Goal: Information Seeking & Learning: Learn about a topic

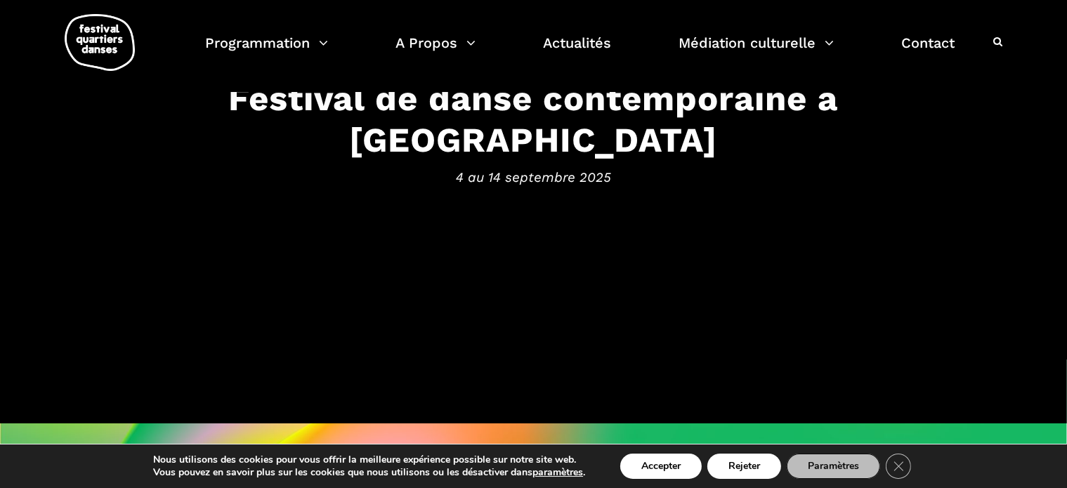
scroll to position [115, 0]
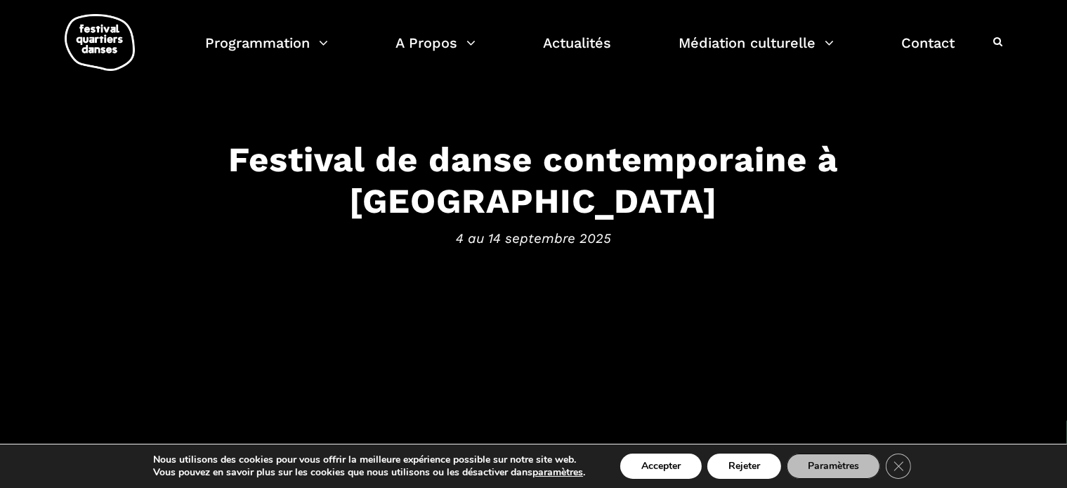
click at [495, 201] on h3 "Festival de danse contemporaine à [GEOGRAPHIC_DATA]" at bounding box center [533, 180] width 871 height 83
click at [759, 466] on button "Rejeter" at bounding box center [744, 466] width 74 height 25
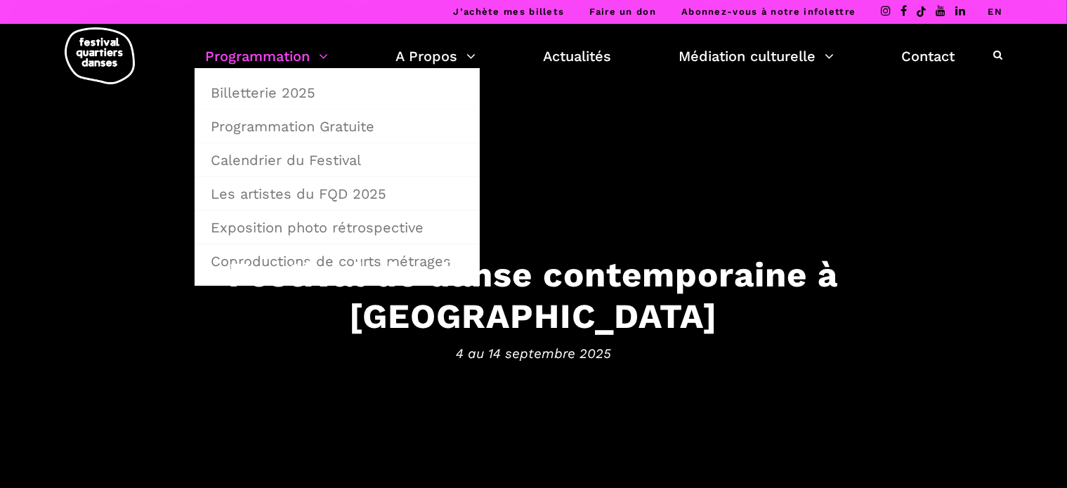
click at [292, 51] on link "Programmation" at bounding box center [266, 56] width 123 height 24
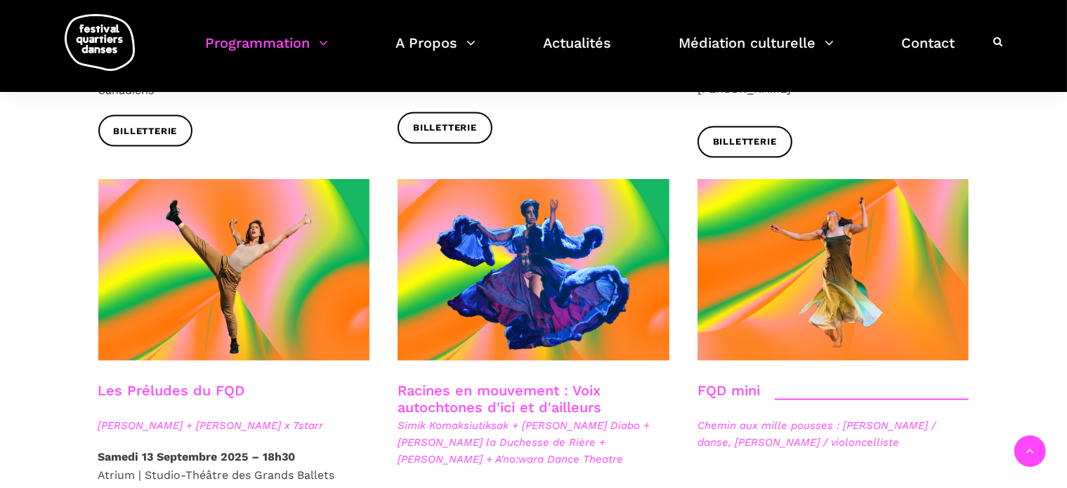
scroll to position [1984, 0]
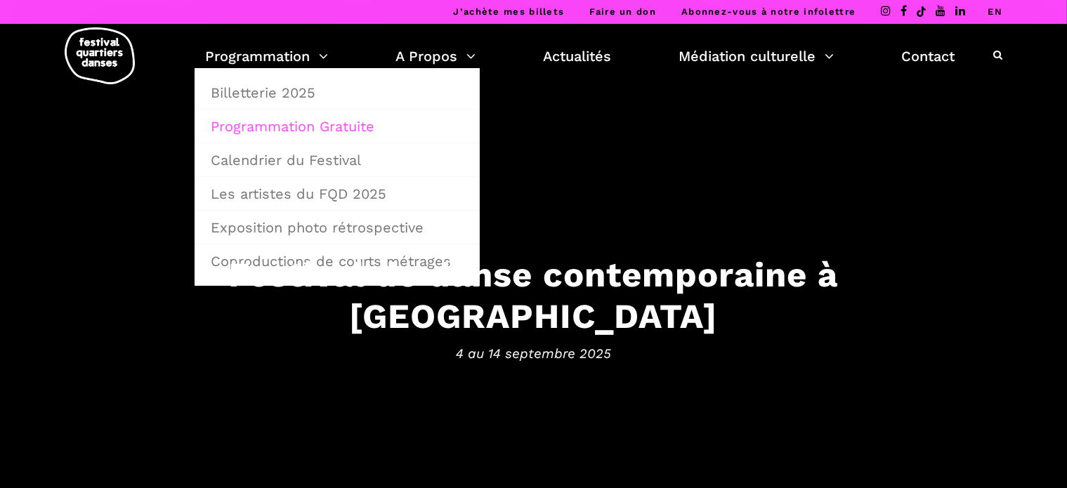
click at [299, 119] on link "Programmation Gratuite" at bounding box center [337, 126] width 270 height 32
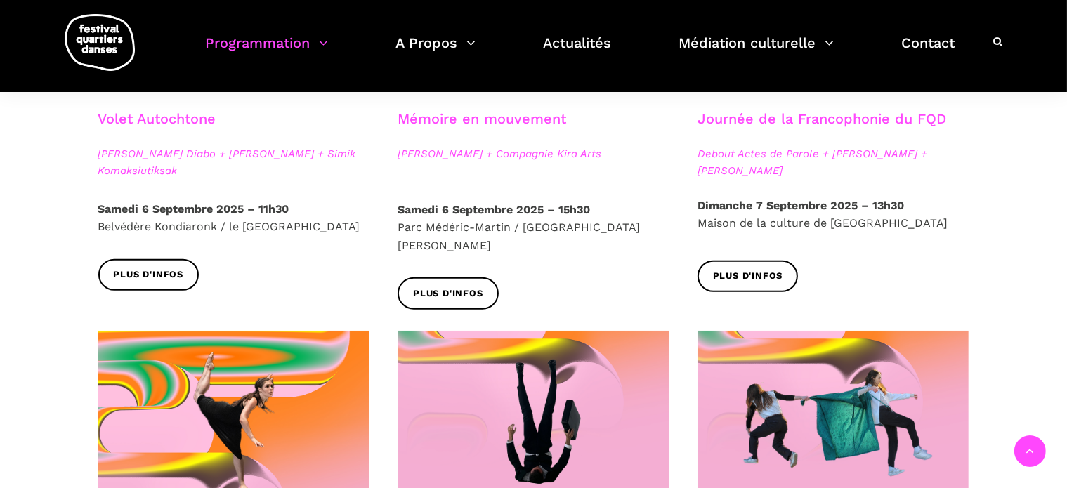
scroll to position [770, 0]
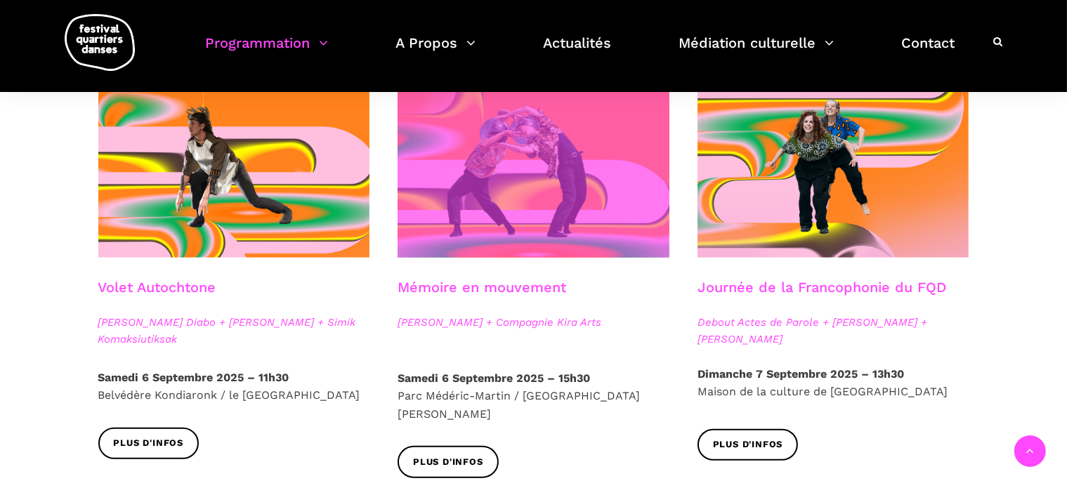
click at [530, 220] on span at bounding box center [534, 167] width 272 height 182
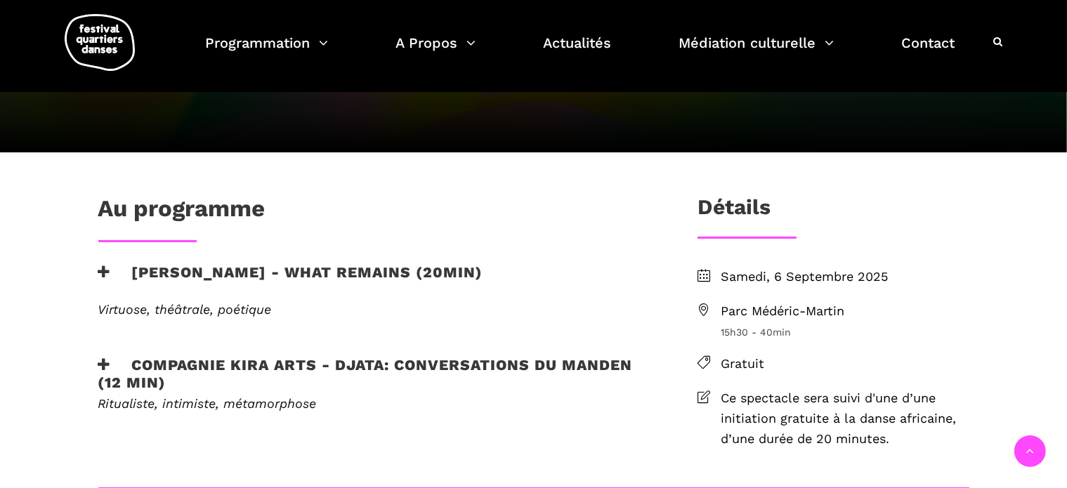
scroll to position [274, 0]
